Goal: Task Accomplishment & Management: Use online tool/utility

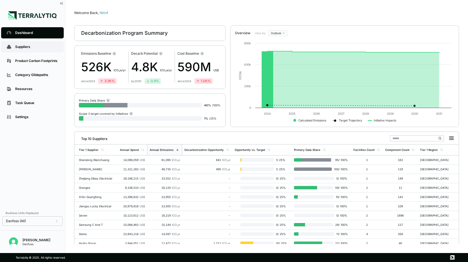
click at [31, 51] on link "Suppliers" at bounding box center [32, 46] width 63 height 11
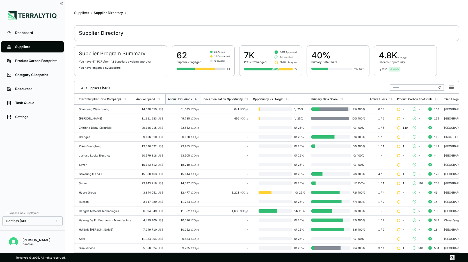
click at [397, 88] on input "text" at bounding box center [417, 88] width 54 height 6
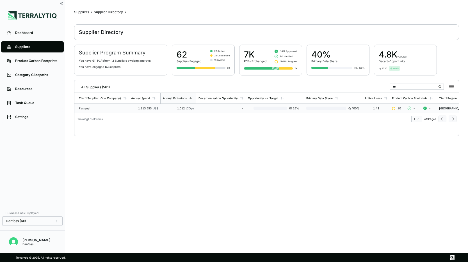
scroll to position [1, 0]
type input "***"
click at [129, 107] on td "1,313,553 US$" at bounding box center [144, 108] width 31 height 9
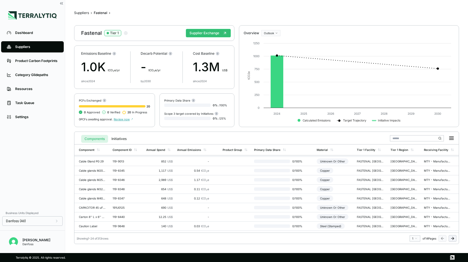
scroll to position [145, 0]
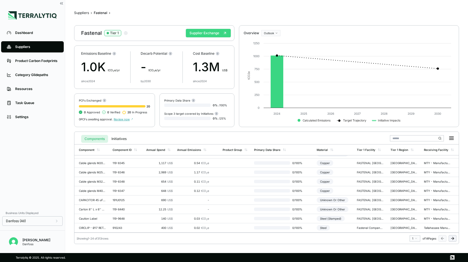
click at [217, 35] on button "Supplier Exchange" at bounding box center [208, 33] width 45 height 8
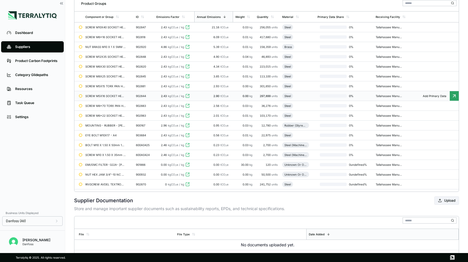
scroll to position [37, 0]
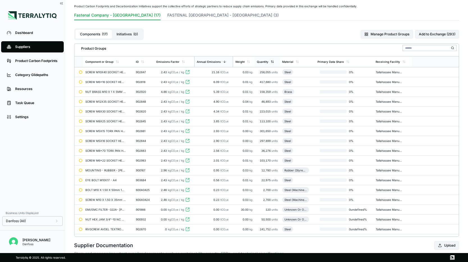
click at [263, 59] on div "Quantity" at bounding box center [267, 61] width 25 height 11
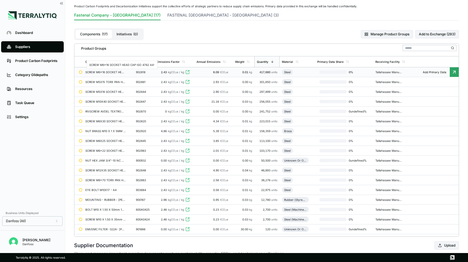
click at [116, 73] on div "SCREW M6x16 SOCKET HEAD CAP ISO 4762 A4-" at bounding box center [105, 72] width 40 height 3
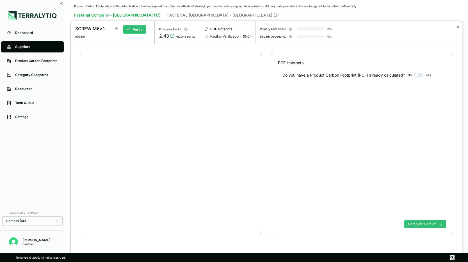
scroll to position [11, 0]
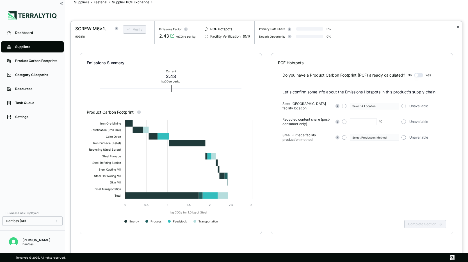
click at [457, 28] on button "✕" at bounding box center [459, 27] width 4 height 7
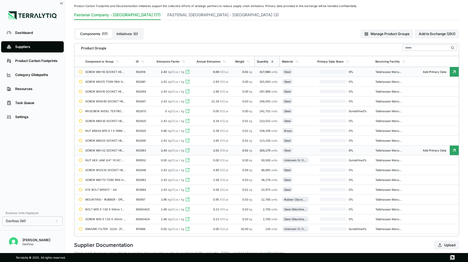
scroll to position [51, 0]
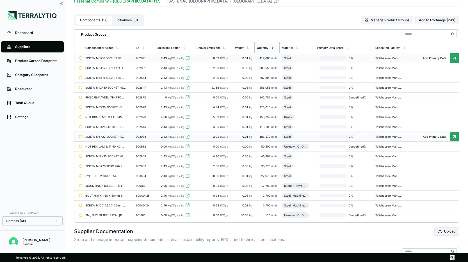
click at [28, 45] on div "Suppliers" at bounding box center [36, 47] width 43 height 4
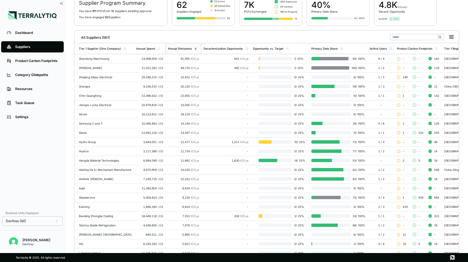
scroll to position [51, 0]
click at [403, 37] on input "text" at bounding box center [417, 37] width 54 height 6
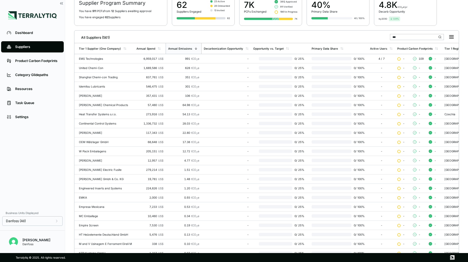
scroll to position [2, 0]
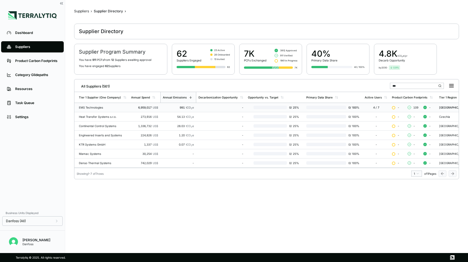
type input "***"
click at [132, 109] on td "6,959,017 US$" at bounding box center [144, 107] width 31 height 9
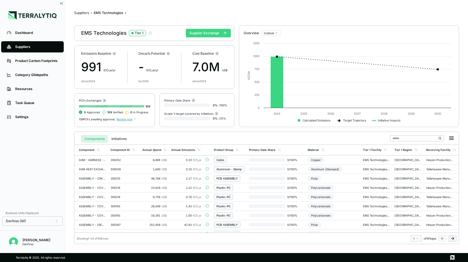
click at [219, 33] on button "Supplier Exchange" at bounding box center [208, 33] width 45 height 8
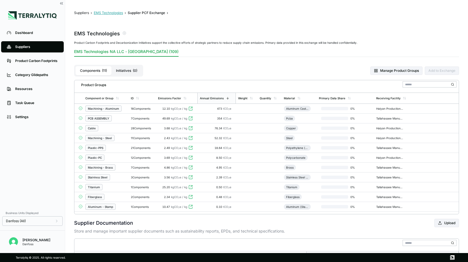
click at [119, 14] on button "EMS Technologies" at bounding box center [108, 13] width 29 height 4
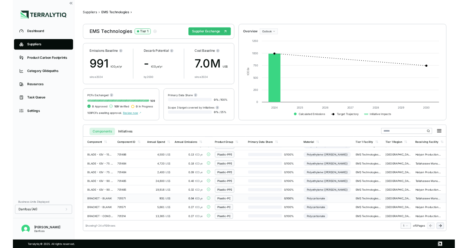
scroll to position [145, 0]
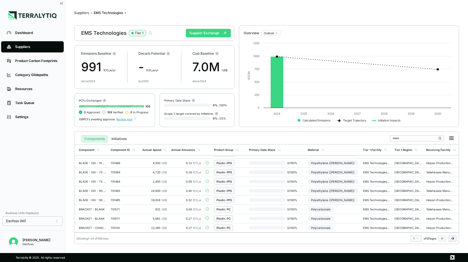
click at [209, 33] on button "Supplier Exchange" at bounding box center [208, 33] width 45 height 8
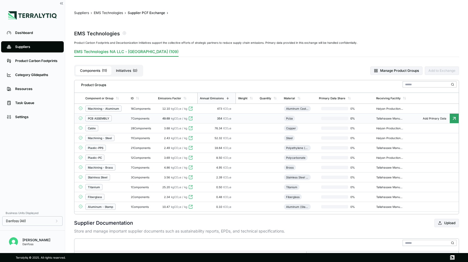
click at [151, 119] on div "7 Components" at bounding box center [142, 118] width 23 height 3
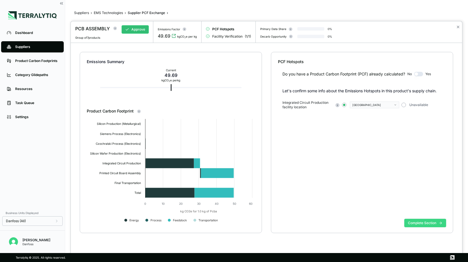
click at [423, 223] on button "Complete Section" at bounding box center [426, 223] width 42 height 8
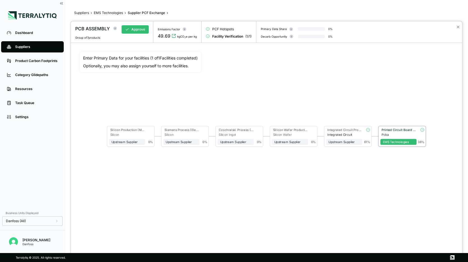
click at [392, 130] on div "Printed Circuit Board Assembly" at bounding box center [399, 130] width 35 height 4
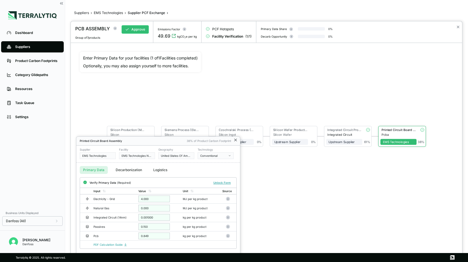
click at [236, 140] on icon at bounding box center [236, 140] width 4 height 4
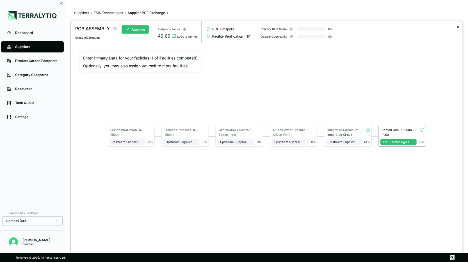
click at [460, 27] on button "✕" at bounding box center [459, 27] width 4 height 7
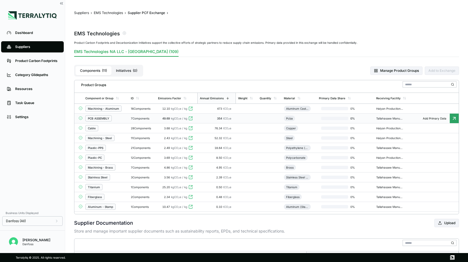
click at [39, 48] on div "Suppliers" at bounding box center [36, 47] width 43 height 4
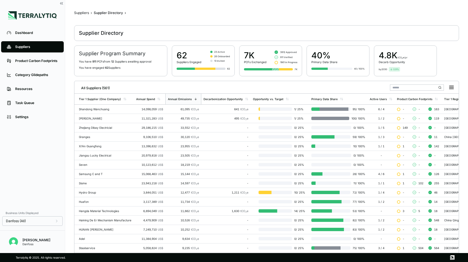
click at [404, 91] on div at bounding box center [423, 87] width 67 height 10
click at [407, 87] on input "text" at bounding box center [417, 88] width 54 height 6
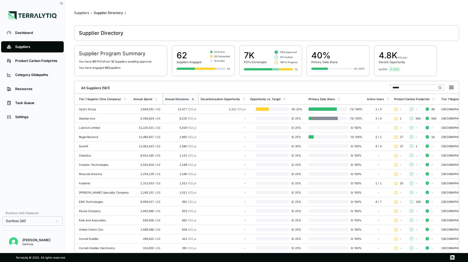
click at [36, 50] on link "Suppliers" at bounding box center [32, 46] width 63 height 11
drag, startPoint x: 411, startPoint y: 90, endPoint x: 374, endPoint y: 88, distance: 37.4
click at [374, 88] on div "All Suppliers (561) ******" at bounding box center [267, 87] width 380 height 12
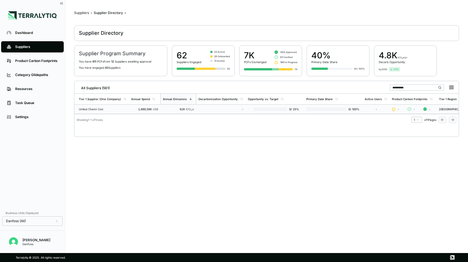
type input "**********"
click at [112, 108] on div "United Chemi-Con" at bounding box center [103, 109] width 48 height 3
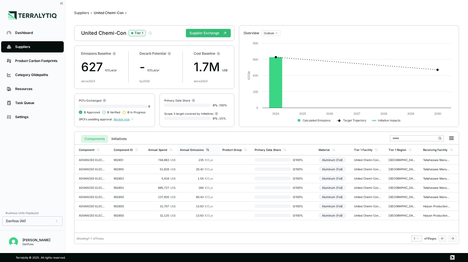
click at [192, 148] on div "Annual Emissions" at bounding box center [192, 149] width 24 height 3
click at [28, 49] on div "Suppliers" at bounding box center [36, 47] width 43 height 4
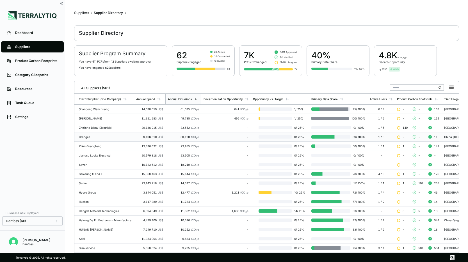
click at [402, 89] on input "text" at bounding box center [417, 88] width 54 height 6
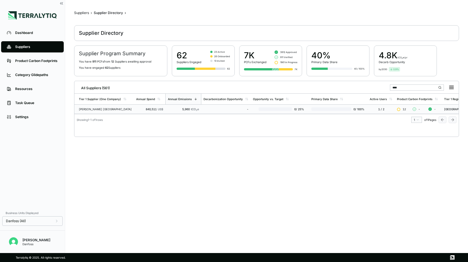
type input "****"
click at [158, 110] on span "US$" at bounding box center [160, 109] width 5 height 3
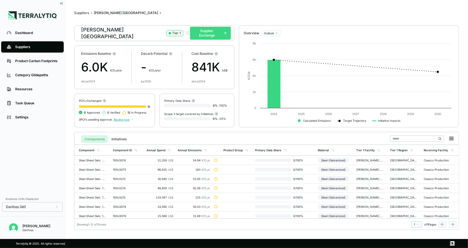
click at [216, 32] on button "Supplier Exchange" at bounding box center [210, 33] width 41 height 13
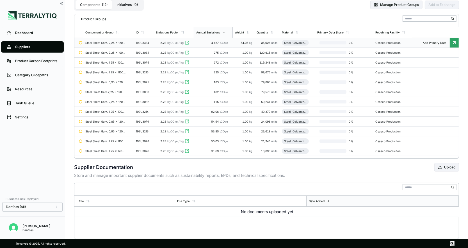
scroll to position [60, 0]
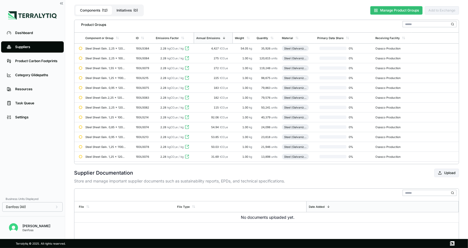
click at [400, 12] on button "Manage Product Groups" at bounding box center [397, 10] width 52 height 8
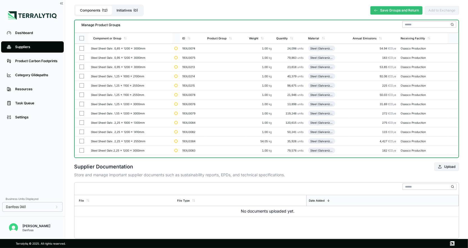
click at [80, 39] on button "button" at bounding box center [82, 38] width 4 height 4
click at [83, 140] on button "button" at bounding box center [82, 141] width 4 height 4
click at [151, 24] on div "Group Multiple" at bounding box center [140, 25] width 27 height 3
click at [145, 31] on div "Add To New Group" at bounding box center [143, 32] width 31 height 3
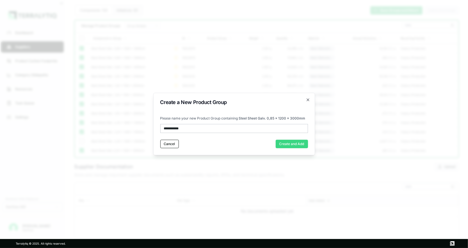
type input "**********"
click at [288, 143] on button "Create and Add" at bounding box center [292, 144] width 32 height 8
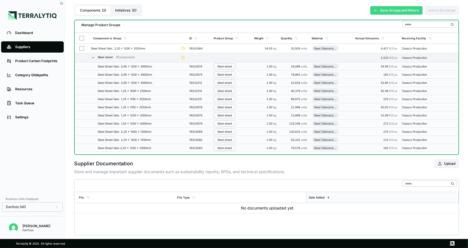
click at [400, 13] on button "Save Groups and Return" at bounding box center [397, 10] width 52 height 8
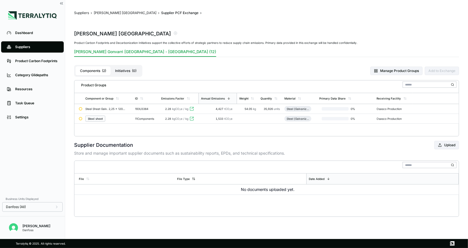
scroll to position [0, 0]
click at [214, 119] on div "1,533 tCO 2 e" at bounding box center [218, 118] width 34 height 3
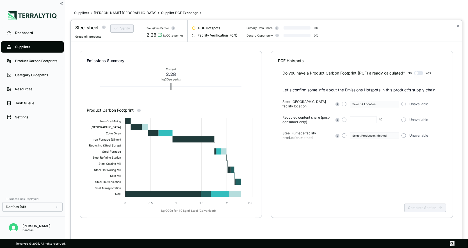
click at [420, 73] on button "button" at bounding box center [418, 73] width 9 height 4
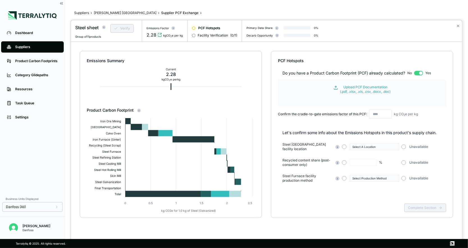
click at [422, 73] on button "button" at bounding box center [418, 73] width 9 height 4
click at [458, 26] on button "✕" at bounding box center [459, 25] width 4 height 7
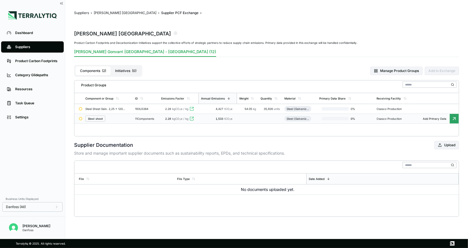
click at [244, 118] on td at bounding box center [247, 119] width 21 height 10
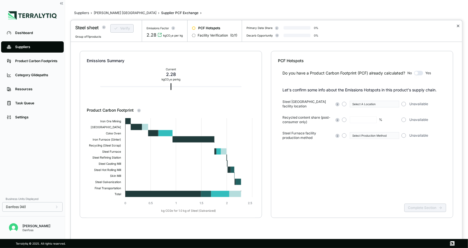
click at [458, 26] on button "✕" at bounding box center [459, 25] width 4 height 7
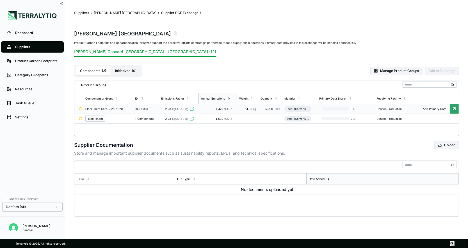
click at [156, 110] on td "193U3384" at bounding box center [146, 109] width 26 height 10
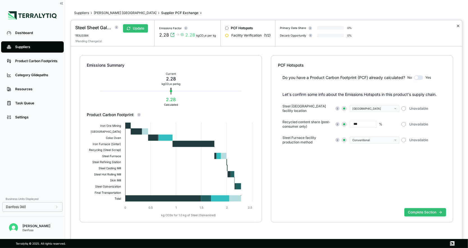
click at [459, 26] on button "✕" at bounding box center [459, 25] width 4 height 7
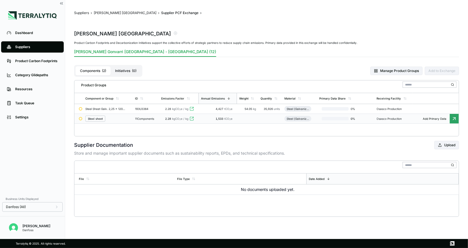
click at [200, 121] on td "1,533 tCO 2 e" at bounding box center [218, 119] width 38 height 10
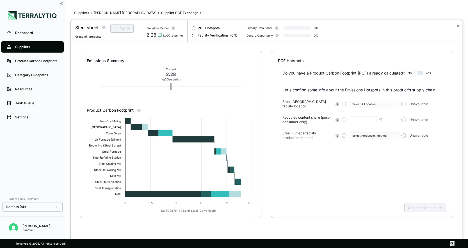
click at [419, 73] on button "button" at bounding box center [418, 73] width 9 height 4
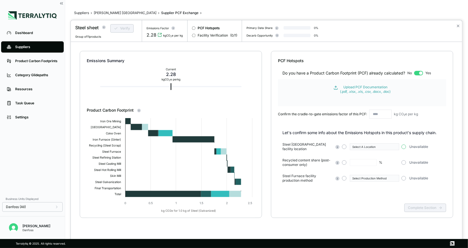
click at [406, 146] on button "button" at bounding box center [404, 146] width 4 height 4
click at [404, 160] on button "button" at bounding box center [404, 162] width 4 height 4
click at [404, 176] on button "button" at bounding box center [404, 178] width 4 height 4
click at [346, 146] on button "button" at bounding box center [344, 146] width 4 height 4
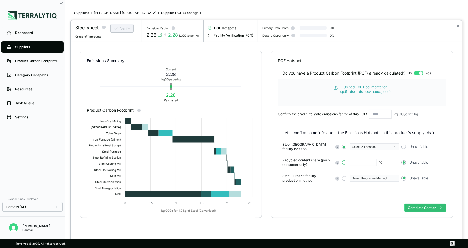
click at [345, 161] on button "button" at bounding box center [344, 162] width 4 height 4
click at [344, 177] on button "button" at bounding box center [344, 178] width 4 height 4
click at [458, 26] on button "✕" at bounding box center [459, 25] width 4 height 7
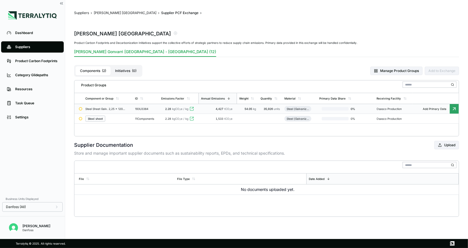
click at [113, 109] on div "Steel Sheet Galv. 2,25 x 1200 x 2550mm" at bounding box center [105, 108] width 40 height 3
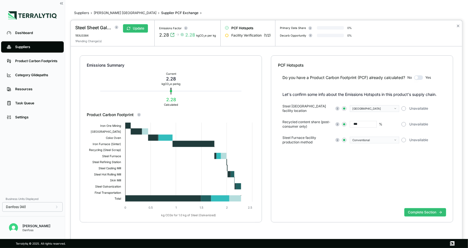
click at [418, 77] on button "button" at bounding box center [418, 77] width 9 height 4
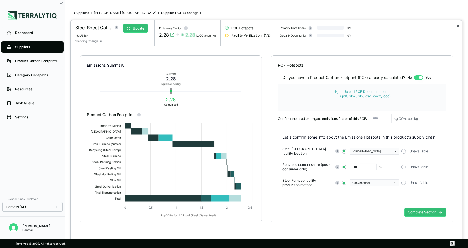
click at [458, 25] on button "✕" at bounding box center [459, 25] width 4 height 7
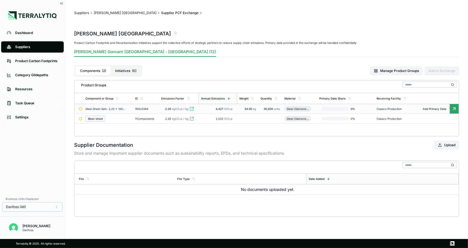
click at [130, 70] on button "Initiatives ( 0 )" at bounding box center [126, 70] width 30 height 9
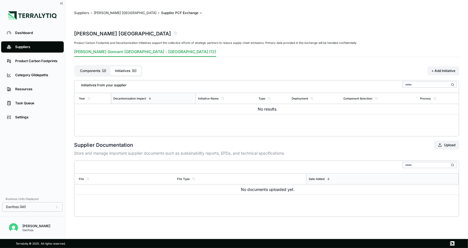
click at [101, 70] on button "Components ( 2 )" at bounding box center [93, 70] width 35 height 9
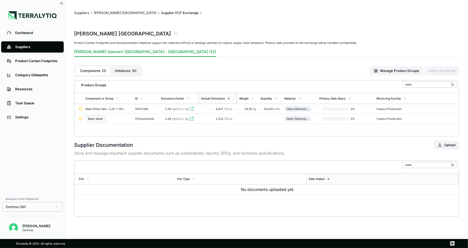
click at [133, 71] on span "( 0 )" at bounding box center [134, 71] width 4 height 4
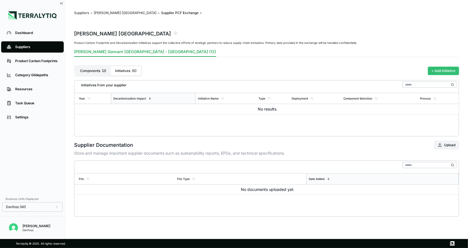
click at [443, 69] on button "+ Add Initiative" at bounding box center [443, 71] width 31 height 8
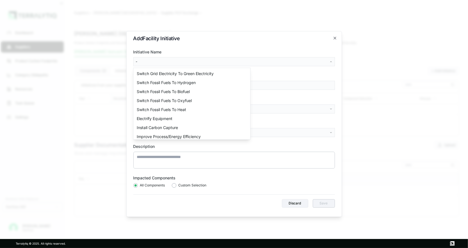
click at [245, 64] on body "Dashboard Suppliers Product Carbon Footprints Category Glidepaths Resources Tas…" at bounding box center [234, 124] width 468 height 248
click at [244, 61] on body "Dashboard Suppliers Product Carbon Footprints Category Glidepaths Resources Tas…" at bounding box center [234, 124] width 468 height 248
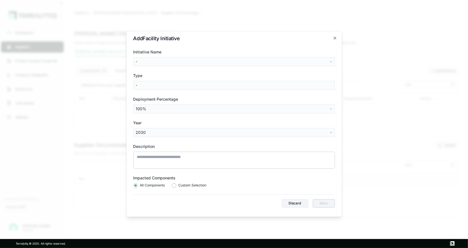
click at [157, 130] on body "Dashboard Suppliers Product Carbon Footprints Category Glidepaths Resources Tas…" at bounding box center [234, 124] width 468 height 248
click at [212, 133] on body "Dashboard Suppliers Product Carbon Footprints Category Glidepaths Resources Tas…" at bounding box center [234, 124] width 468 height 248
click at [334, 38] on icon "button" at bounding box center [335, 38] width 4 height 4
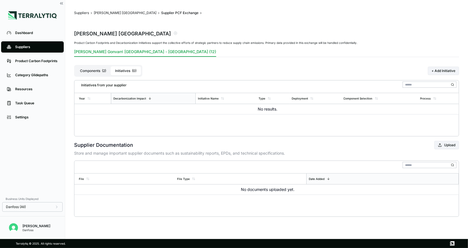
click at [100, 71] on button "Components ( 2 )" at bounding box center [93, 70] width 35 height 9
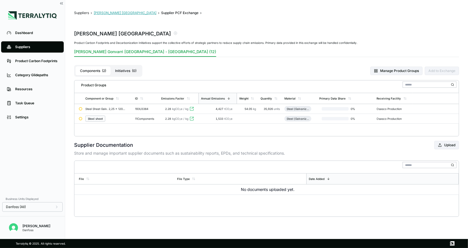
click at [130, 12] on button "[PERSON_NAME] [GEOGRAPHIC_DATA]" at bounding box center [125, 13] width 63 height 4
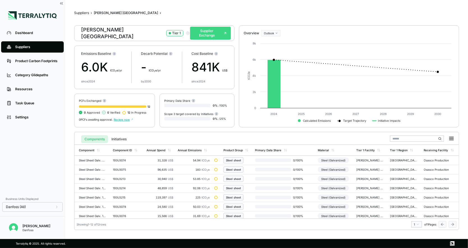
click at [220, 35] on button "Supplier Exchange" at bounding box center [210, 33] width 41 height 13
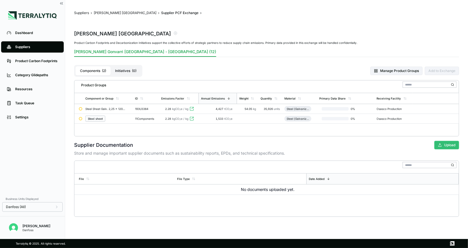
click at [442, 147] on button "Upload" at bounding box center [447, 145] width 25 height 8
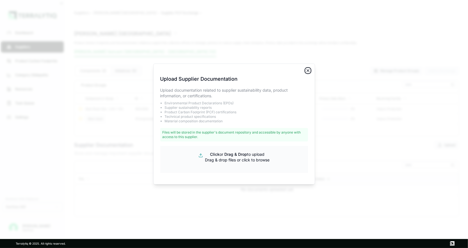
click at [309, 72] on icon "button" at bounding box center [308, 70] width 4 height 4
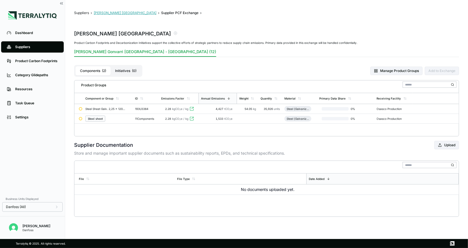
click at [130, 13] on button "[PERSON_NAME] [GEOGRAPHIC_DATA]" at bounding box center [125, 13] width 63 height 4
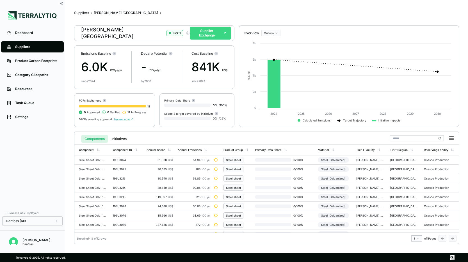
click at [204, 36] on button "Supplier Exchange" at bounding box center [210, 33] width 41 height 13
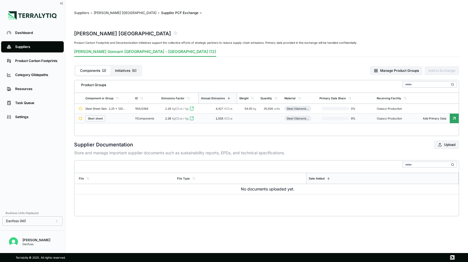
click at [116, 117] on div "Steel sheet" at bounding box center [107, 118] width 45 height 6
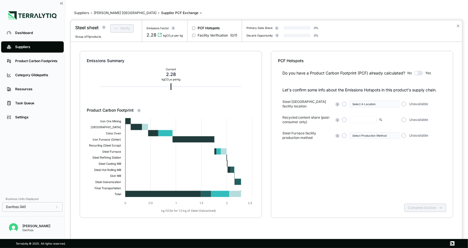
click at [419, 73] on button "button" at bounding box center [418, 73] width 9 height 4
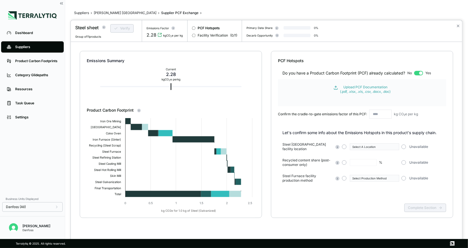
click at [422, 72] on button "button" at bounding box center [418, 73] width 9 height 4
click at [422, 71] on button "button" at bounding box center [418, 73] width 9 height 4
click at [406, 147] on button "button" at bounding box center [404, 146] width 4 height 4
click at [404, 162] on button "button" at bounding box center [404, 162] width 4 height 4
click at [405, 176] on button "button" at bounding box center [404, 178] width 4 height 4
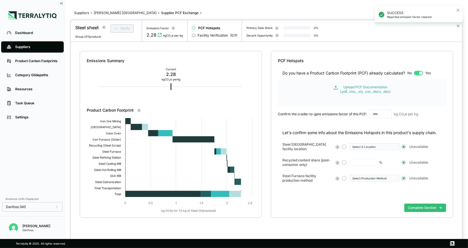
click at [420, 74] on button "button" at bounding box center [418, 73] width 9 height 4
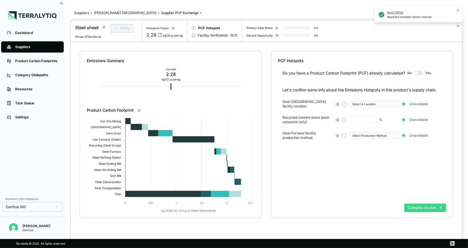
click at [423, 207] on button "Complete Section" at bounding box center [426, 207] width 42 height 8
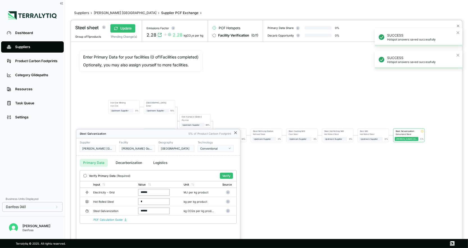
click at [238, 132] on icon at bounding box center [236, 132] width 4 height 4
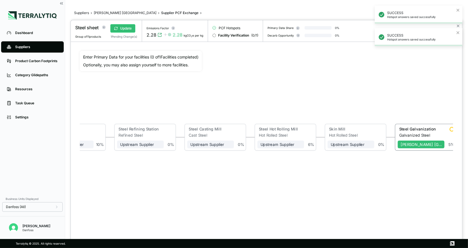
drag, startPoint x: 339, startPoint y: 154, endPoint x: 235, endPoint y: 181, distance: 106.9
click at [235, 181] on div "Iron Ore Mining Iron Ore Upstream Supplier + Assign to me 5 % Sinter Plant Sint…" at bounding box center [267, 128] width 374 height 155
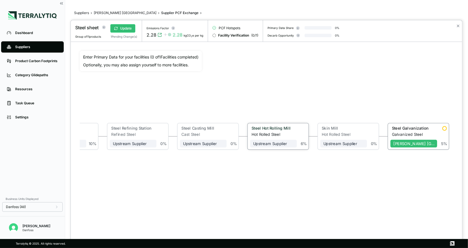
click at [284, 130] on div "Steel Hot Rolling Mill" at bounding box center [272, 129] width 44 height 6
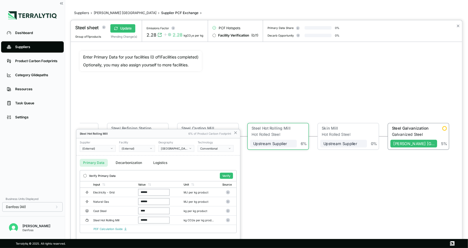
click at [104, 149] on div "(External)" at bounding box center [95, 148] width 27 height 3
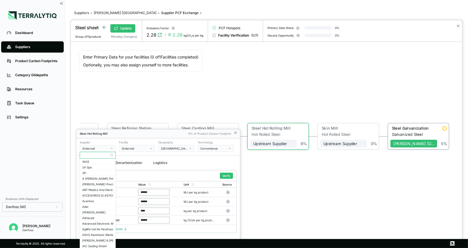
click at [97, 154] on input "text" at bounding box center [97, 155] width 35 height 7
click at [112, 149] on icon "button" at bounding box center [111, 148] width 1 height 1
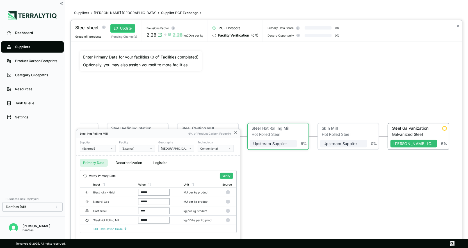
click at [235, 132] on icon at bounding box center [236, 132] width 4 height 4
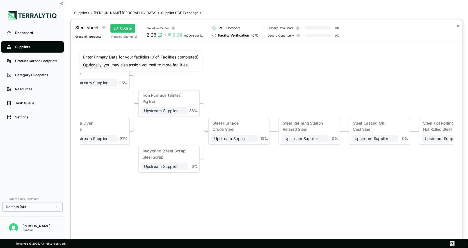
drag, startPoint x: 163, startPoint y: 109, endPoint x: 354, endPoint y: 104, distance: 190.9
click at [354, 104] on div "Iron Ore Mining Iron Ore Upstream Supplier + Assign to me 5 % Sinter Plant Sint…" at bounding box center [267, 128] width 374 height 155
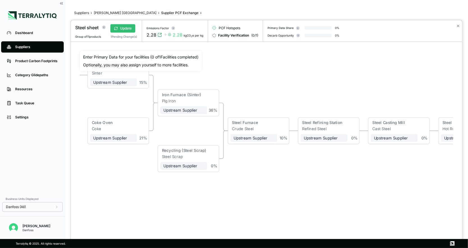
click at [248, 123] on div "Steel Furnace" at bounding box center [253, 122] width 42 height 5
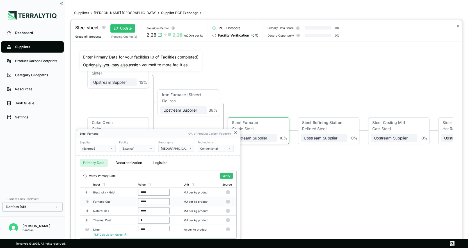
click at [235, 133] on icon at bounding box center [236, 133] width 2 height 2
click at [236, 132] on icon at bounding box center [236, 132] width 4 height 4
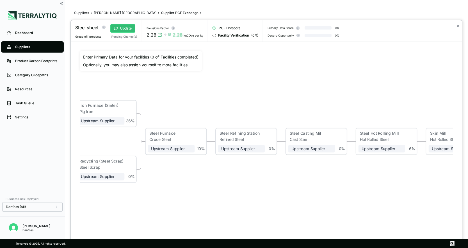
drag, startPoint x: 348, startPoint y: 94, endPoint x: 265, endPoint y: 106, distance: 83.1
click at [265, 106] on div "Iron Ore Mining Iron Ore Upstream Supplier + Assign to me 5 % Sinter Plant Sint…" at bounding box center [267, 128] width 374 height 155
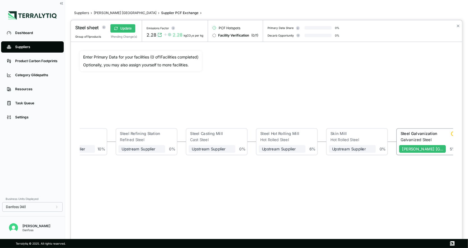
drag, startPoint x: 265, startPoint y: 106, endPoint x: 167, endPoint y: 106, distance: 98.6
click at [166, 106] on div "Iron Ore Mining Iron Ore Upstream Supplier + Assign to me 5 % Sinter Plant Sint…" at bounding box center [267, 128] width 374 height 155
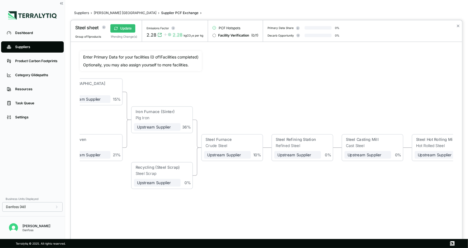
drag, startPoint x: 135, startPoint y: 180, endPoint x: 291, endPoint y: 187, distance: 156.6
click at [291, 186] on div "Iron Ore Mining Iron Ore Upstream Supplier + Assign to me 5 % Sinter Plant Sint…" at bounding box center [267, 128] width 374 height 155
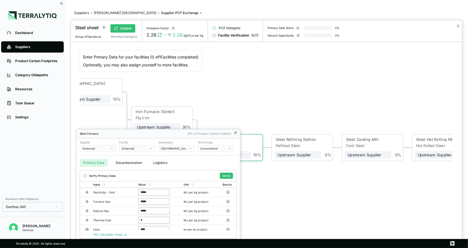
click at [235, 132] on icon at bounding box center [236, 132] width 4 height 4
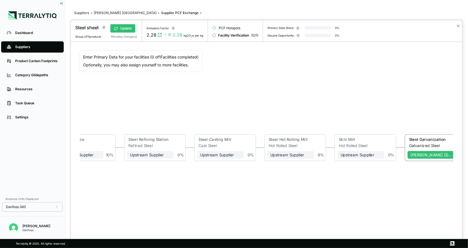
drag, startPoint x: 361, startPoint y: 117, endPoint x: 213, endPoint y: 117, distance: 147.5
click at [213, 117] on div "Iron Ore Mining Iron Ore Upstream Supplier + Assign to me 5 % Sinter Plant Sint…" at bounding box center [267, 128] width 374 height 155
drag, startPoint x: 325, startPoint y: 114, endPoint x: 311, endPoint y: 114, distance: 13.5
click at [311, 114] on div "Iron Ore Mining Iron Ore Upstream Supplier + Assign to me 5 % Sinter Plant Sint…" at bounding box center [267, 128] width 374 height 155
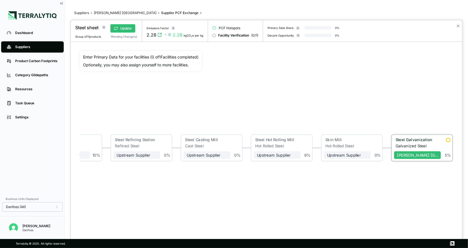
click at [414, 143] on div "Galvanized Steel" at bounding box center [418, 145] width 45 height 5
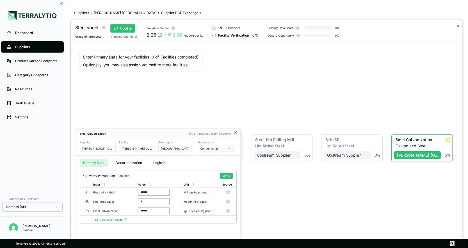
click at [235, 132] on icon at bounding box center [236, 133] width 2 height 2
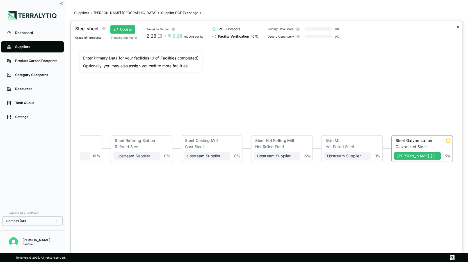
click at [458, 28] on button "✕" at bounding box center [459, 27] width 4 height 7
